Goal: Task Accomplishment & Management: Use online tool/utility

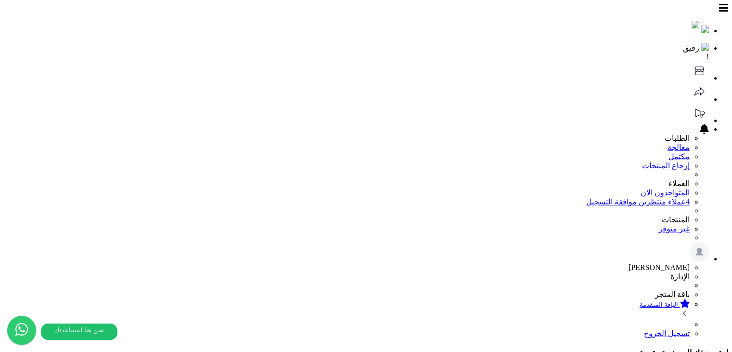
scroll to position [222, 0]
click at [695, 66] on icon at bounding box center [699, 70] width 9 height 9
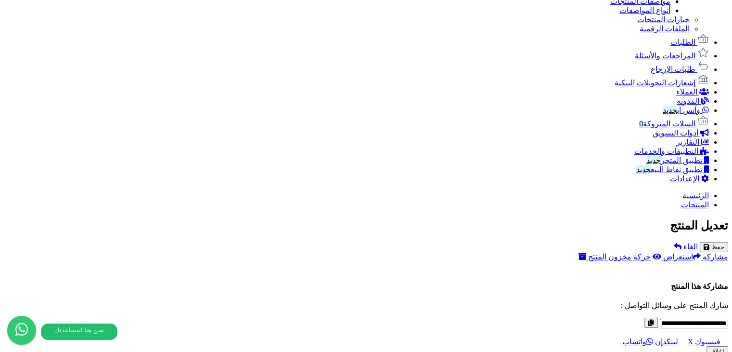
scroll to position [674, 0]
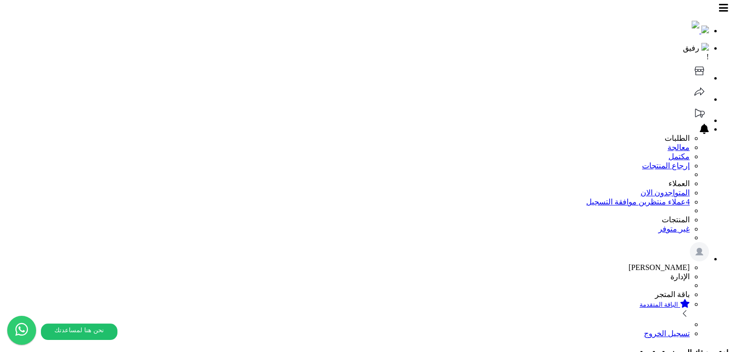
scroll to position [115, 0]
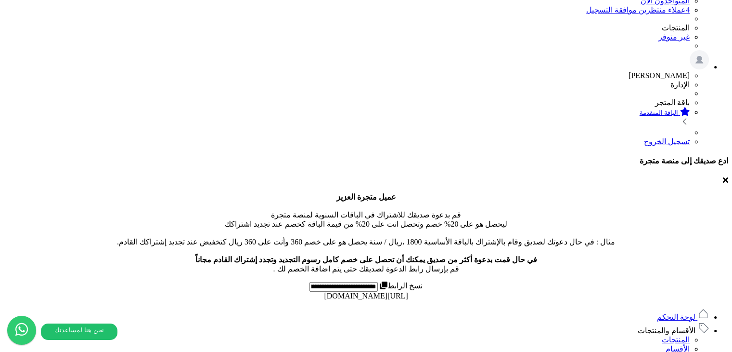
scroll to position [193, 0]
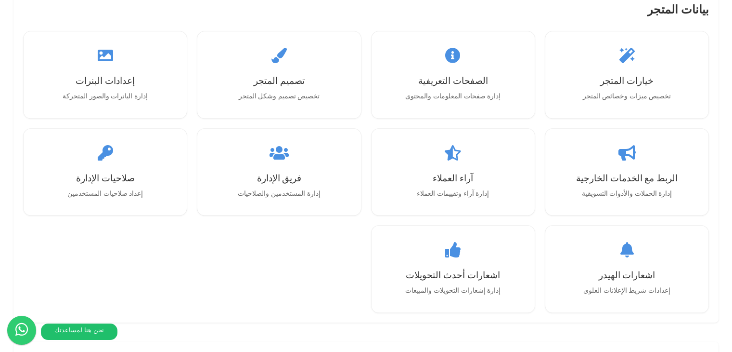
scroll to position [1108, 0]
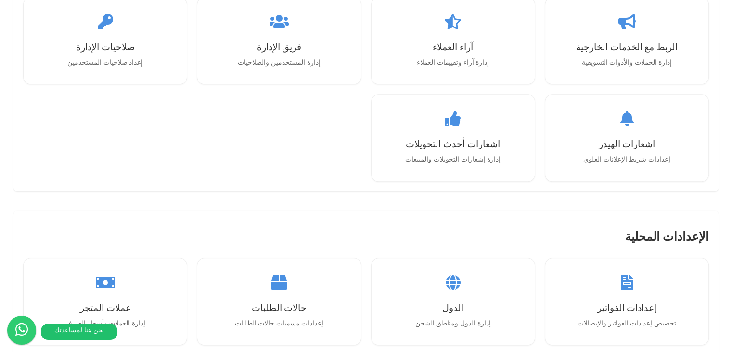
drag, startPoint x: 324, startPoint y: 67, endPoint x: 325, endPoint y: 61, distance: 6.3
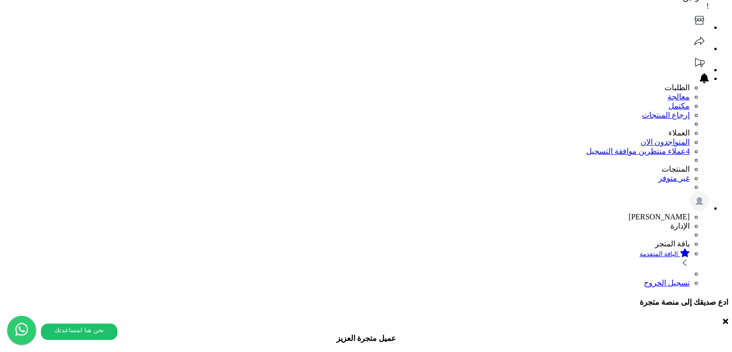
scroll to position [144, 0]
